Goal: Navigation & Orientation: Find specific page/section

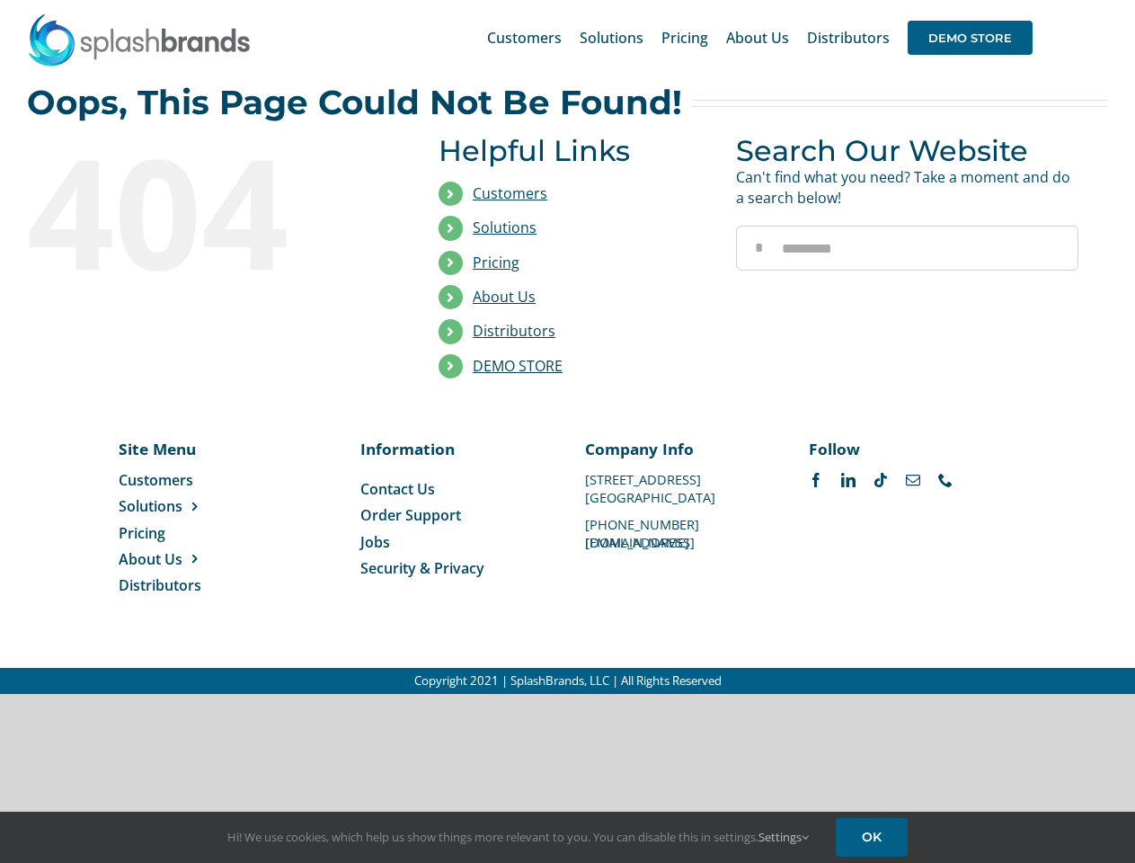
click at [567, 347] on li "Distributors" at bounding box center [573, 331] width 270 height 34
click at [1025, 0] on div "Search for: * Customers Solutions Stores New Hire Kits Manufacturing Store Mark…" at bounding box center [567, 37] width 1081 height 75
click at [970, 38] on span "DEMO STORE" at bounding box center [970, 38] width 125 height 34
click at [518, 366] on link "DEMO STORE" at bounding box center [518, 366] width 90 height 20
click at [179, 506] on span "Solutions" at bounding box center [151, 506] width 64 height 20
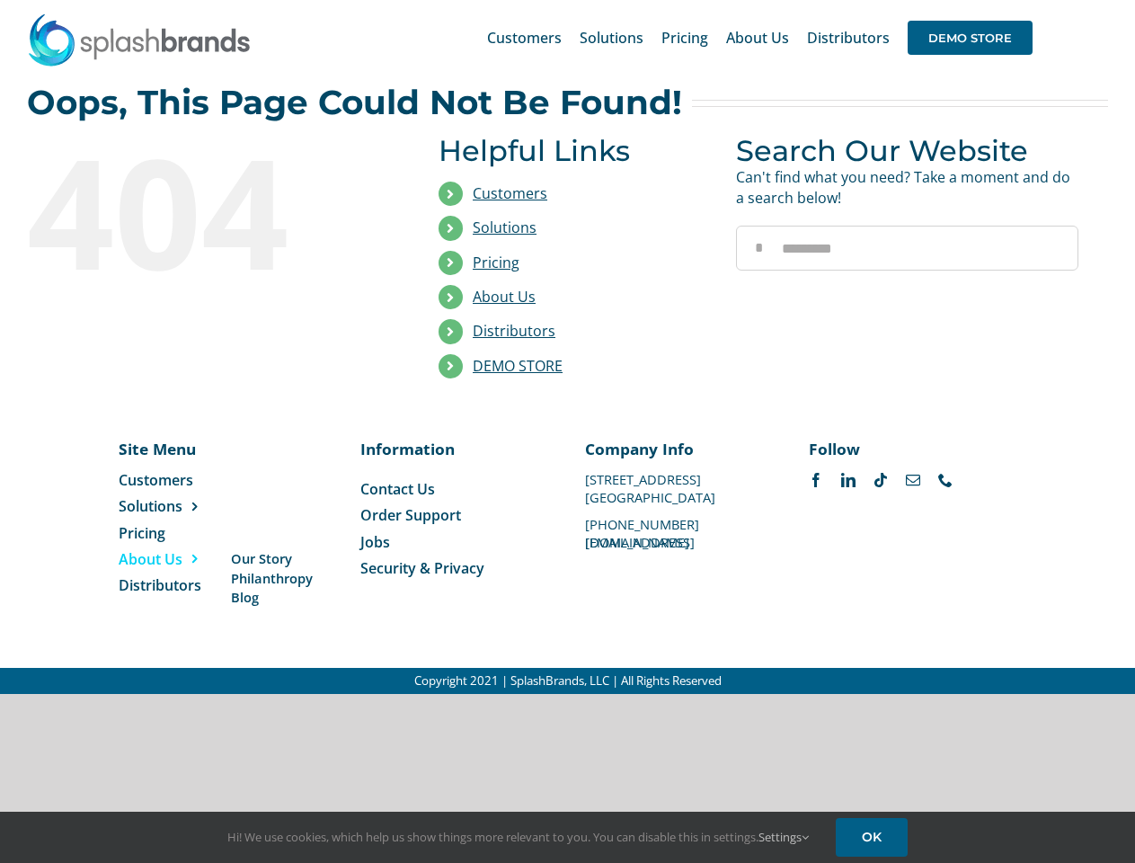
click at [179, 559] on span "About Us" at bounding box center [151, 559] width 64 height 20
click at [784, 837] on link "Settings" at bounding box center [783, 836] width 50 height 16
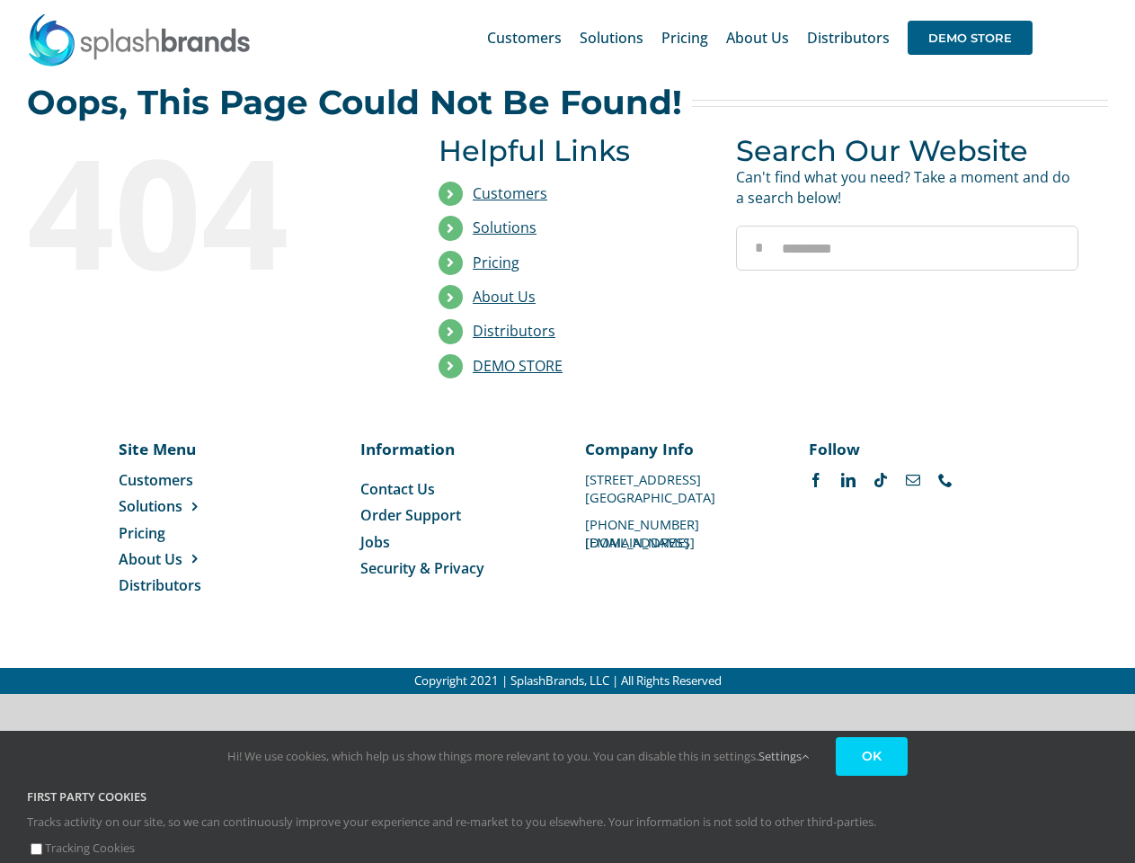
click at [874, 837] on div "Hi! We use cookies, which help us show things more relevant to you. You can dis…" at bounding box center [567, 797] width 1135 height 132
